Goal: Task Accomplishment & Management: Complete application form

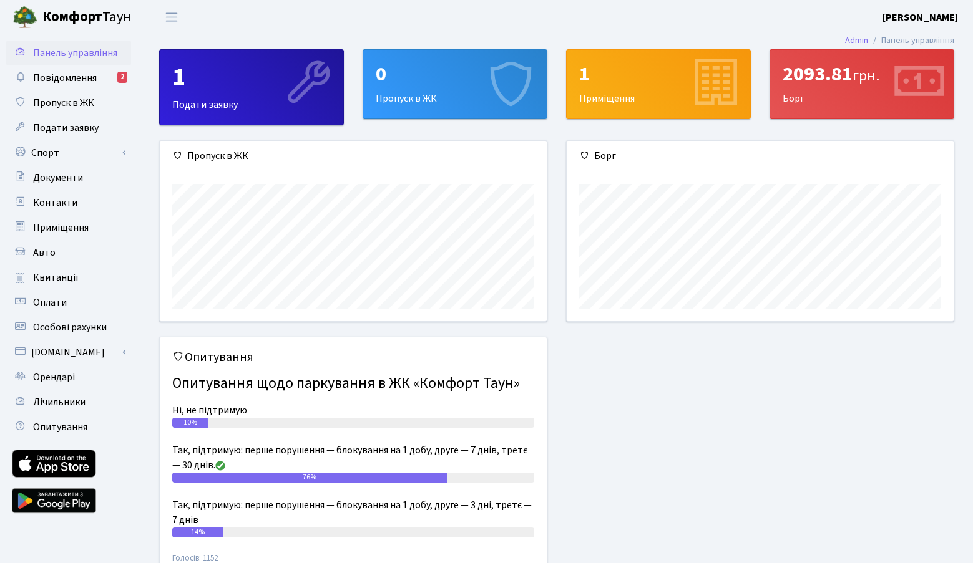
scroll to position [180, 387]
click at [416, 81] on div "0" at bounding box center [455, 74] width 158 height 24
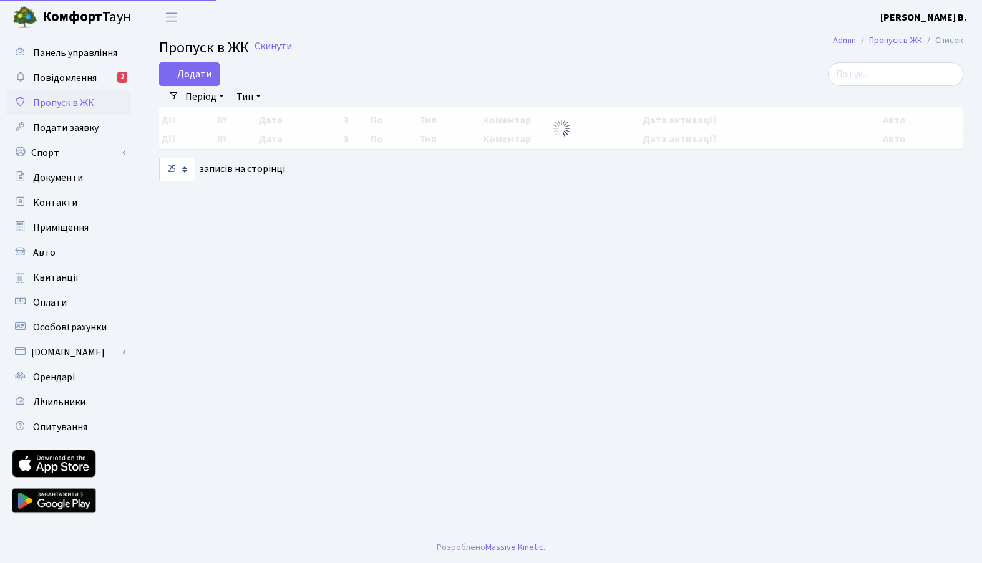
select select "25"
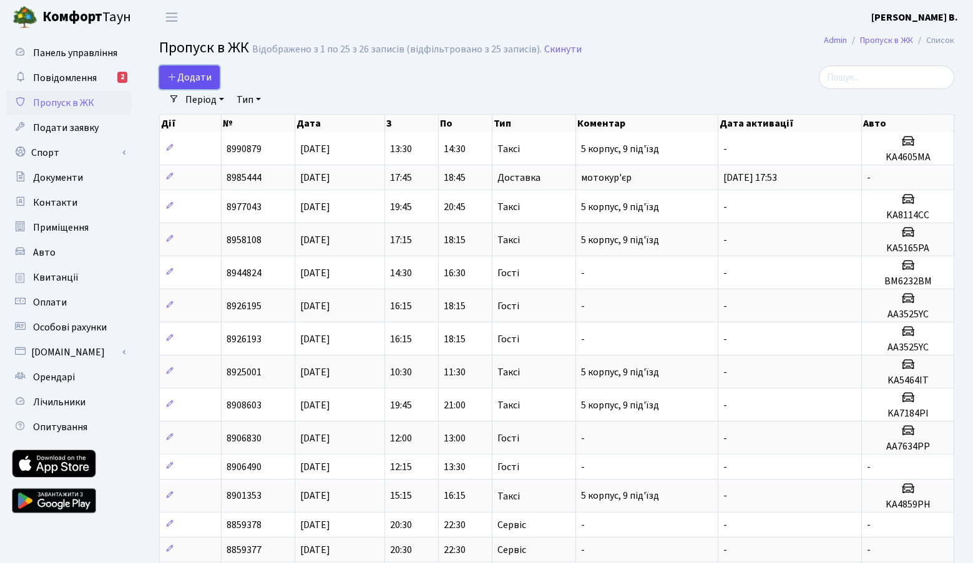
click at [205, 80] on span "Додати" at bounding box center [189, 78] width 44 height 14
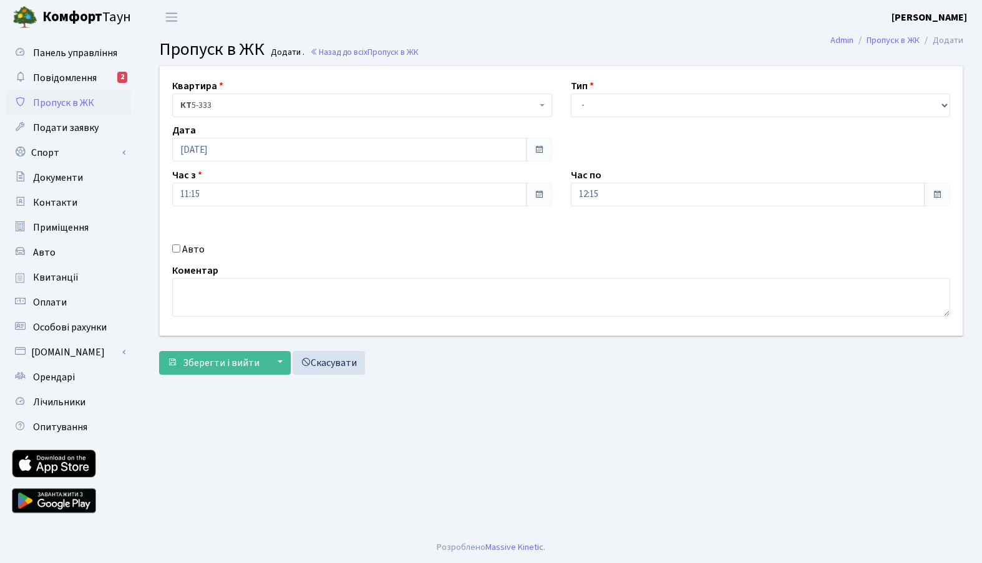
click at [640, 92] on div "Тип - Доставка Таксі Гості Сервіс" at bounding box center [761, 98] width 399 height 39
click at [636, 105] on select "- Доставка Таксі Гості Сервіс" at bounding box center [761, 106] width 380 height 24
select select "3"
click at [571, 94] on select "- Доставка Таксі Гості Сервіс" at bounding box center [761, 106] width 380 height 24
click at [844, 185] on input "12:15" at bounding box center [748, 195] width 354 height 24
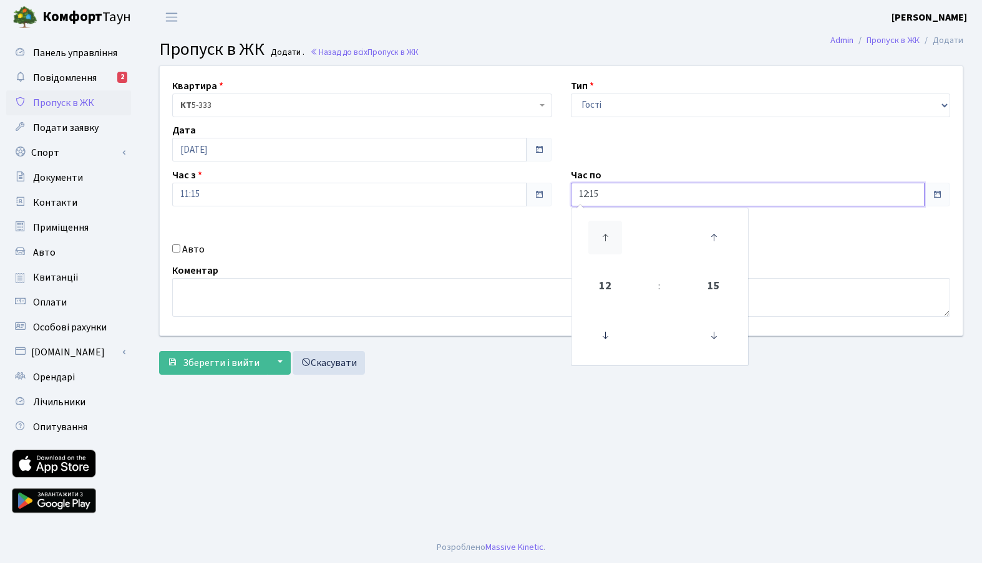
click at [606, 236] on icon at bounding box center [605, 238] width 34 height 34
type input "14:15"
click at [504, 243] on div "Авто" at bounding box center [362, 249] width 399 height 15
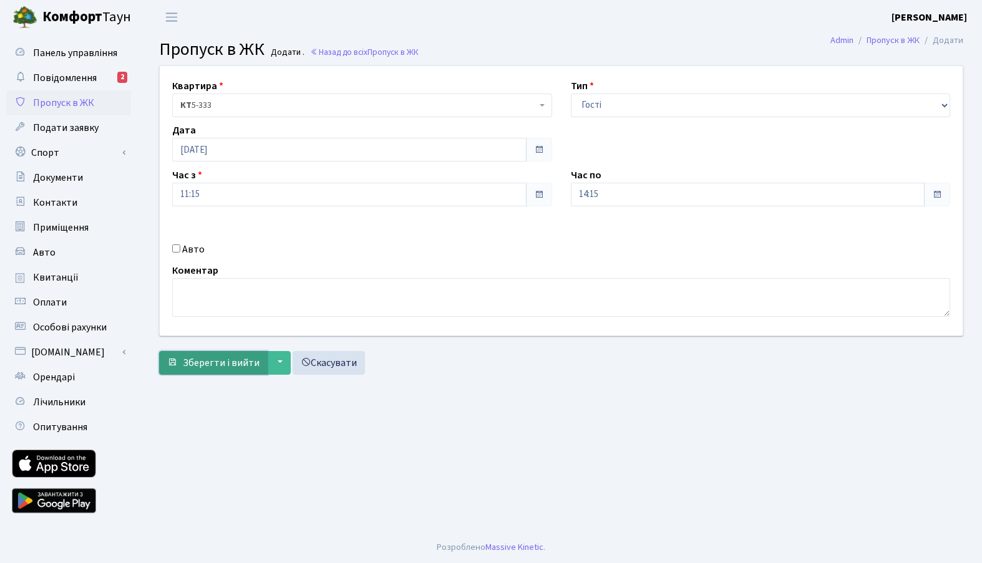
click at [231, 364] on span "Зберегти і вийти" at bounding box center [221, 363] width 77 height 14
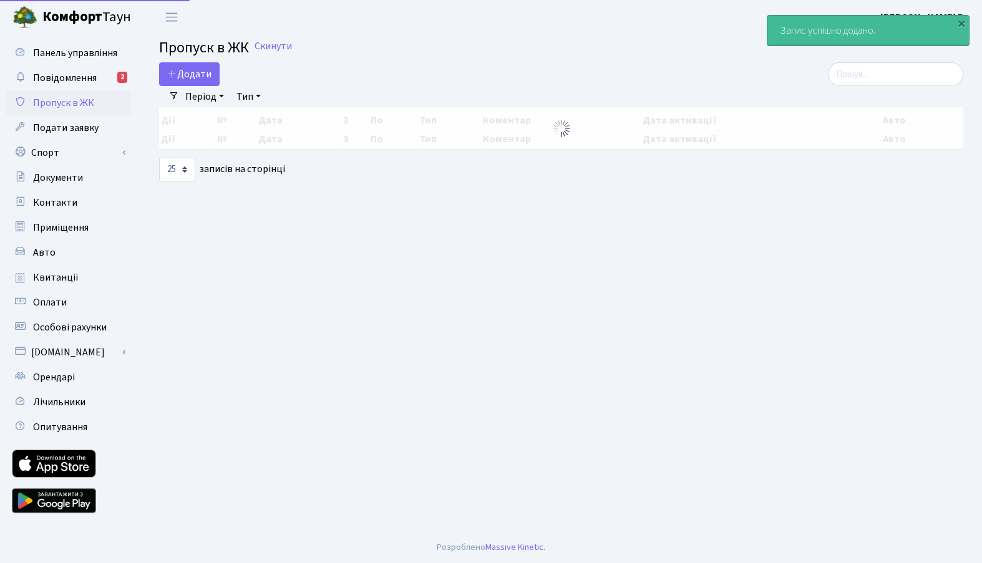
select select "25"
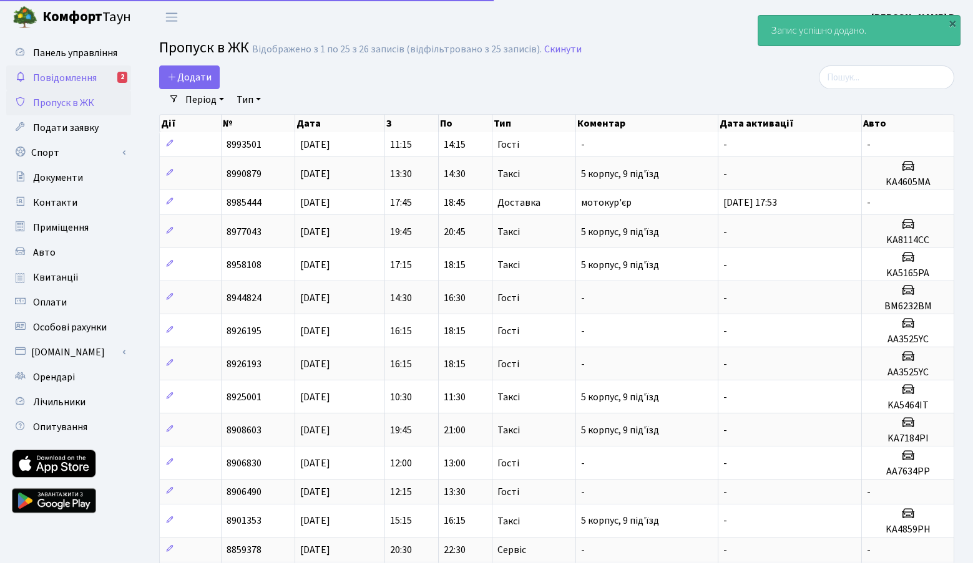
click at [108, 67] on link "Повідомлення 2" at bounding box center [68, 78] width 125 height 25
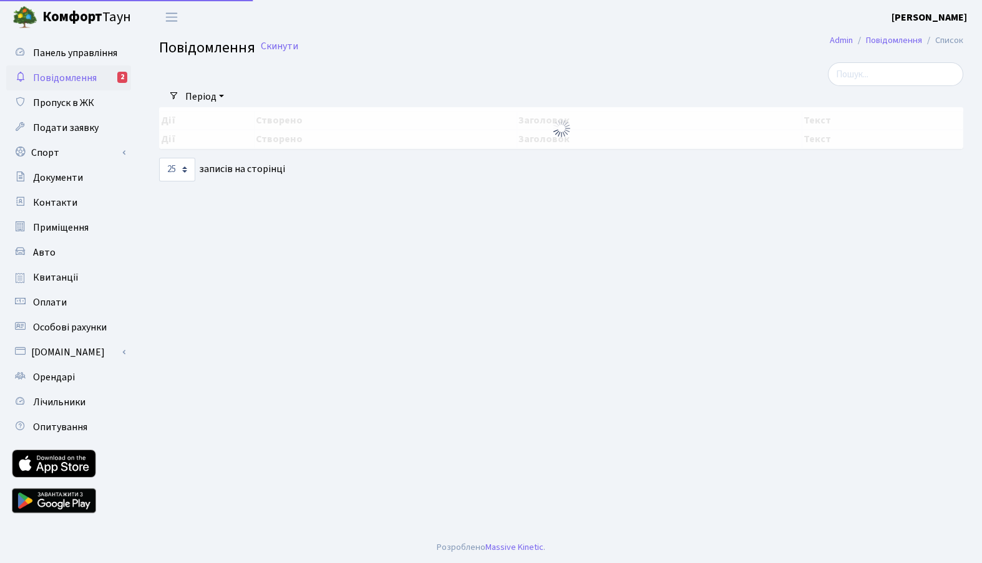
select select "25"
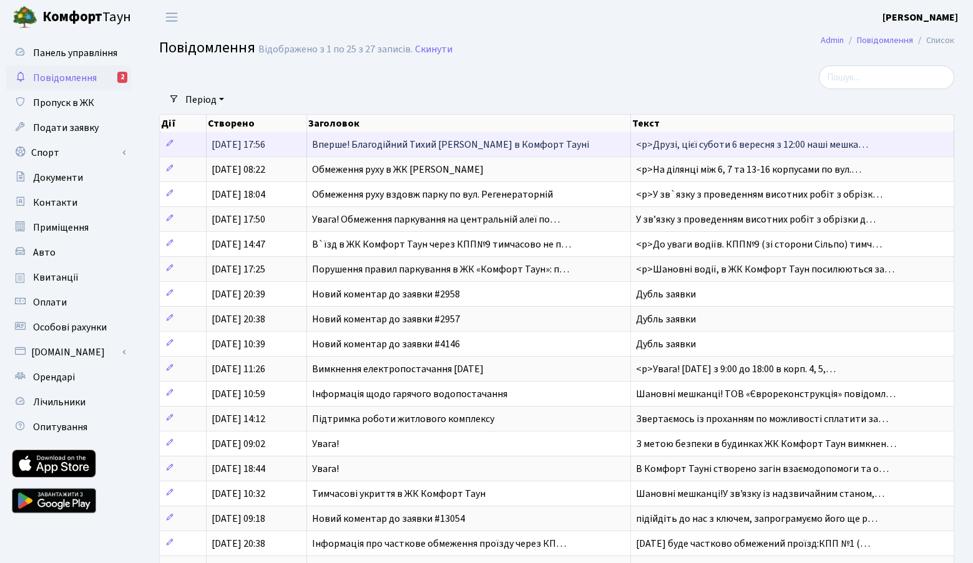
click at [548, 143] on td "Вперше! Благодійний Тихий [PERSON_NAME] в Комфорт Тауні" at bounding box center [469, 144] width 324 height 24
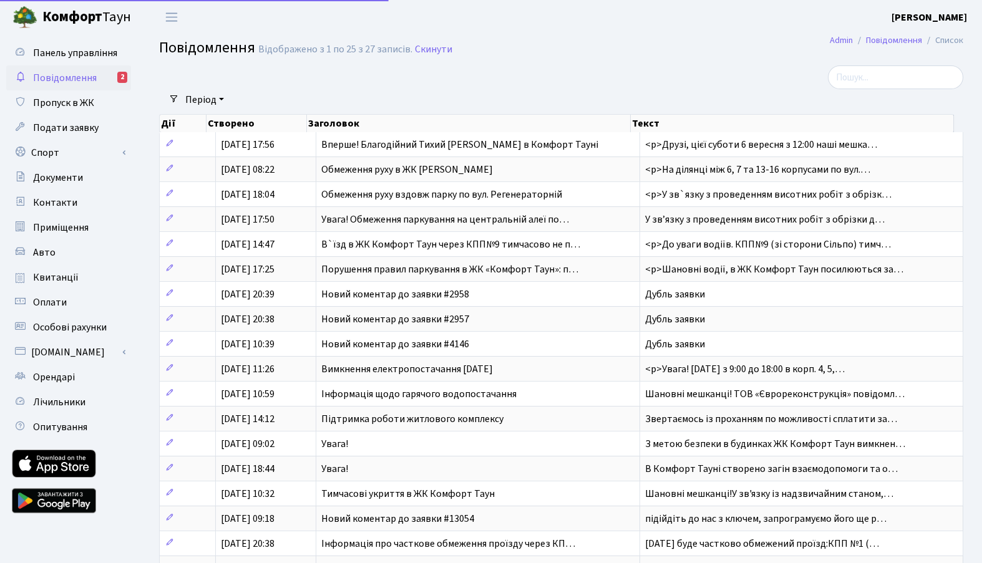
select select "25"
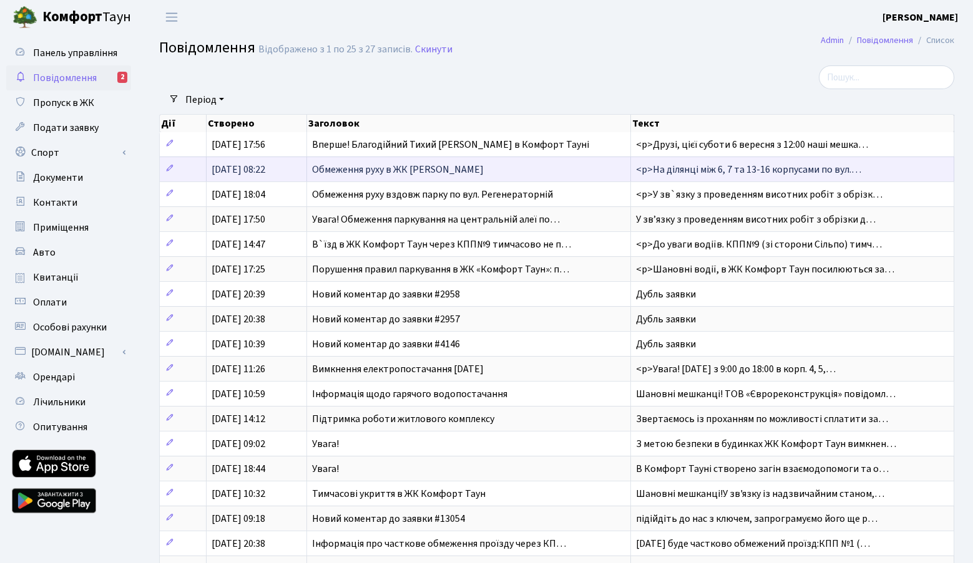
click at [615, 168] on td "Обмеження руху в ЖК [PERSON_NAME]" at bounding box center [469, 169] width 324 height 25
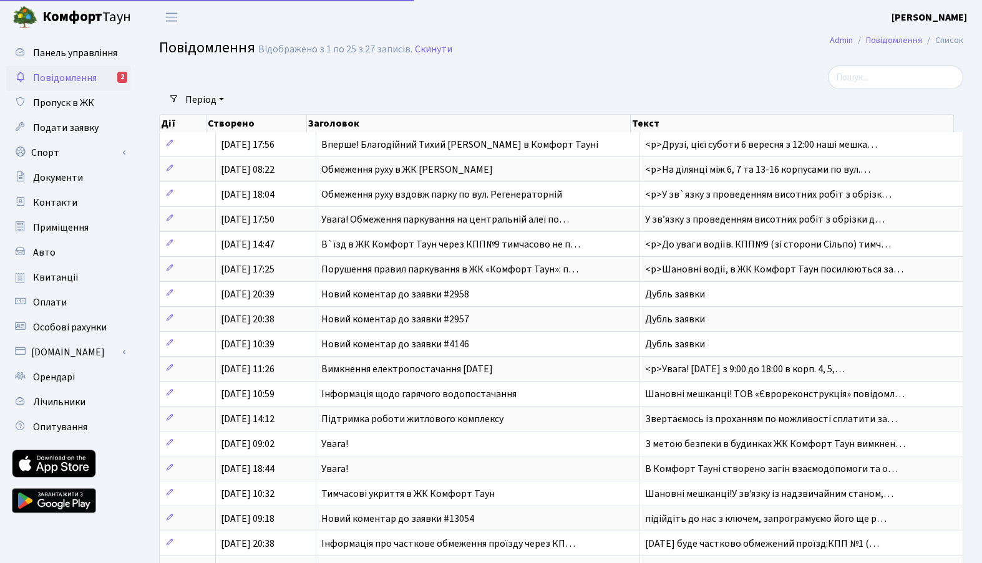
select select "25"
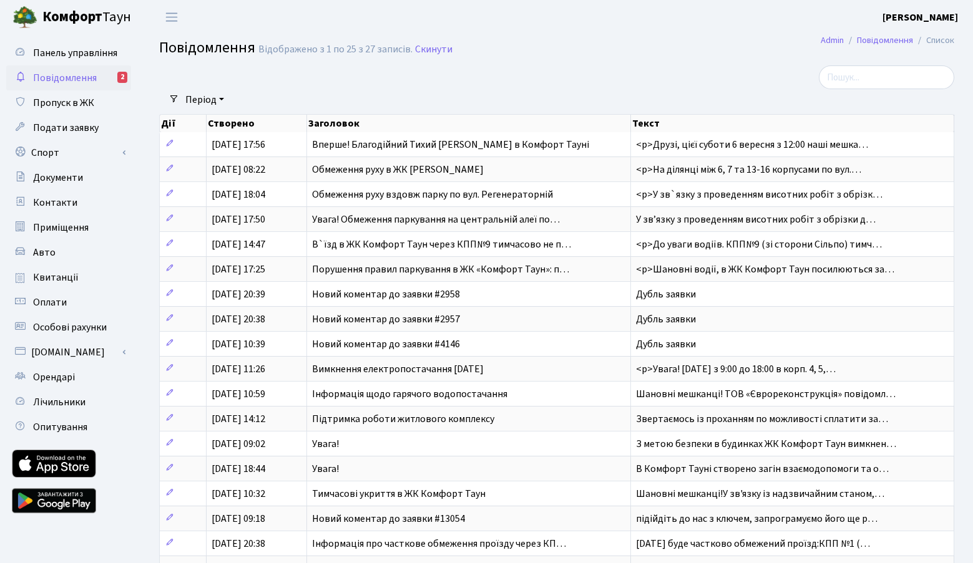
click at [48, 78] on span "Повідомлення" at bounding box center [65, 78] width 64 height 14
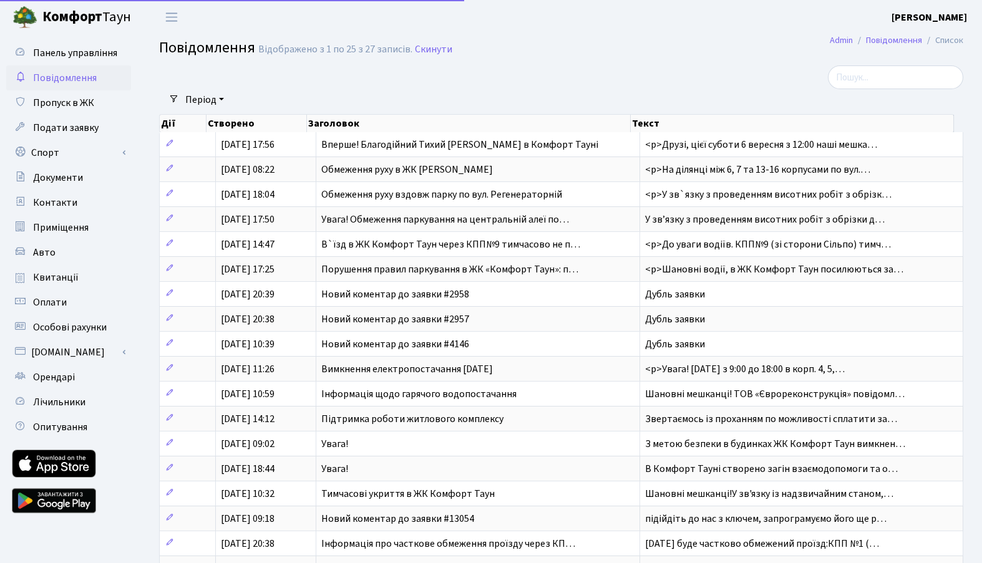
select select "25"
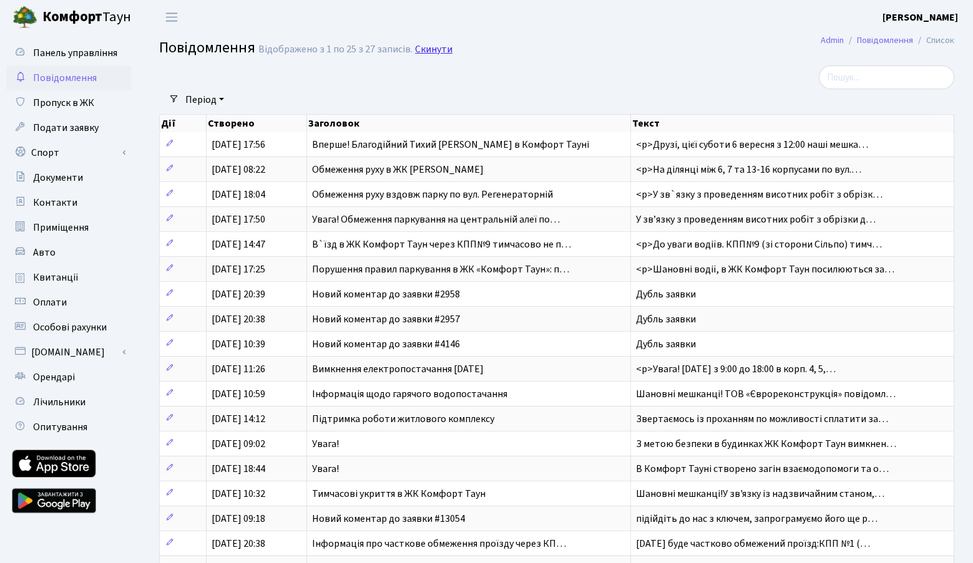
click at [435, 49] on link "Скинути" at bounding box center [433, 50] width 37 height 12
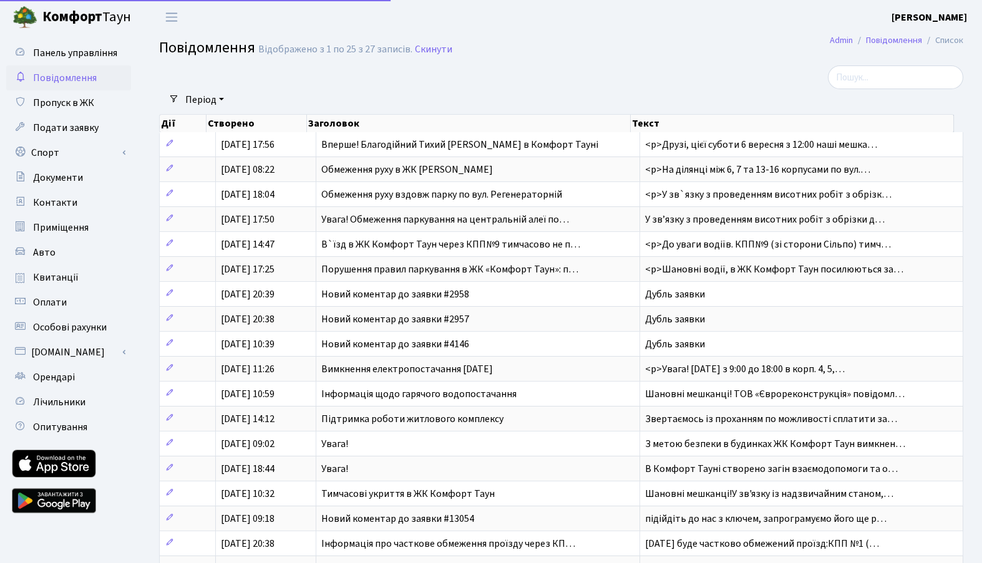
select select "25"
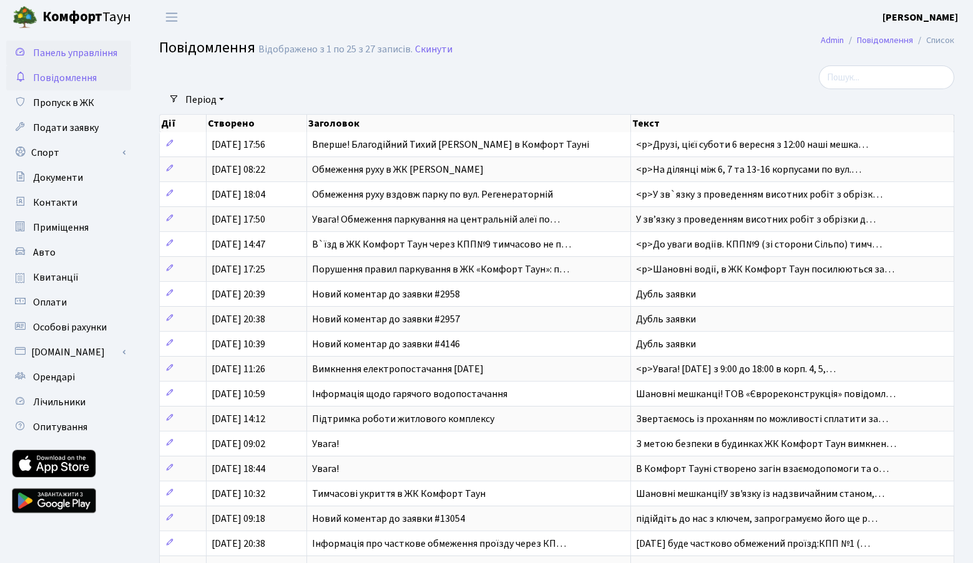
click at [61, 62] on link "Панель управління" at bounding box center [68, 53] width 125 height 25
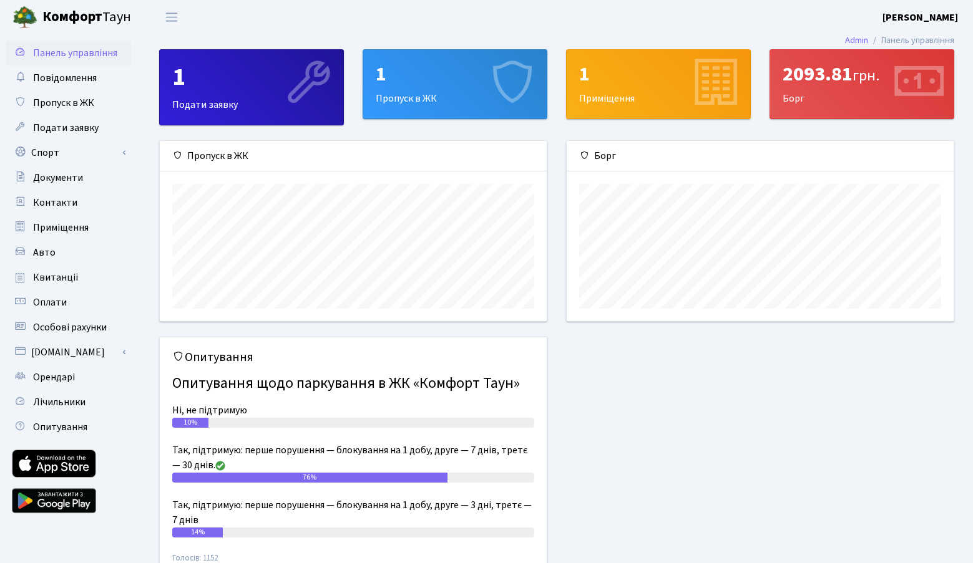
scroll to position [180, 387]
click at [456, 80] on div "1" at bounding box center [455, 74] width 158 height 24
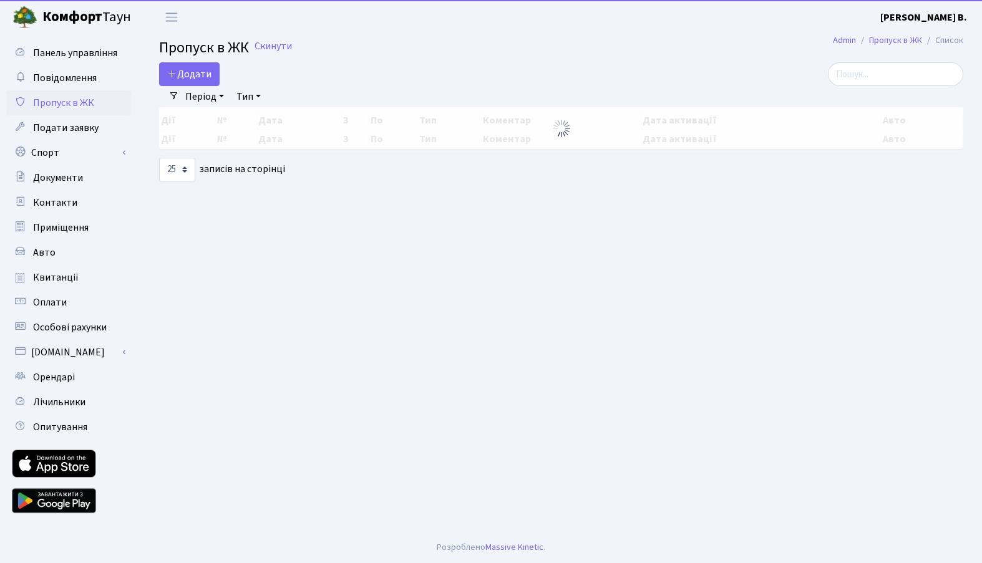
select select "25"
